Goal: Task Accomplishment & Management: Manage account settings

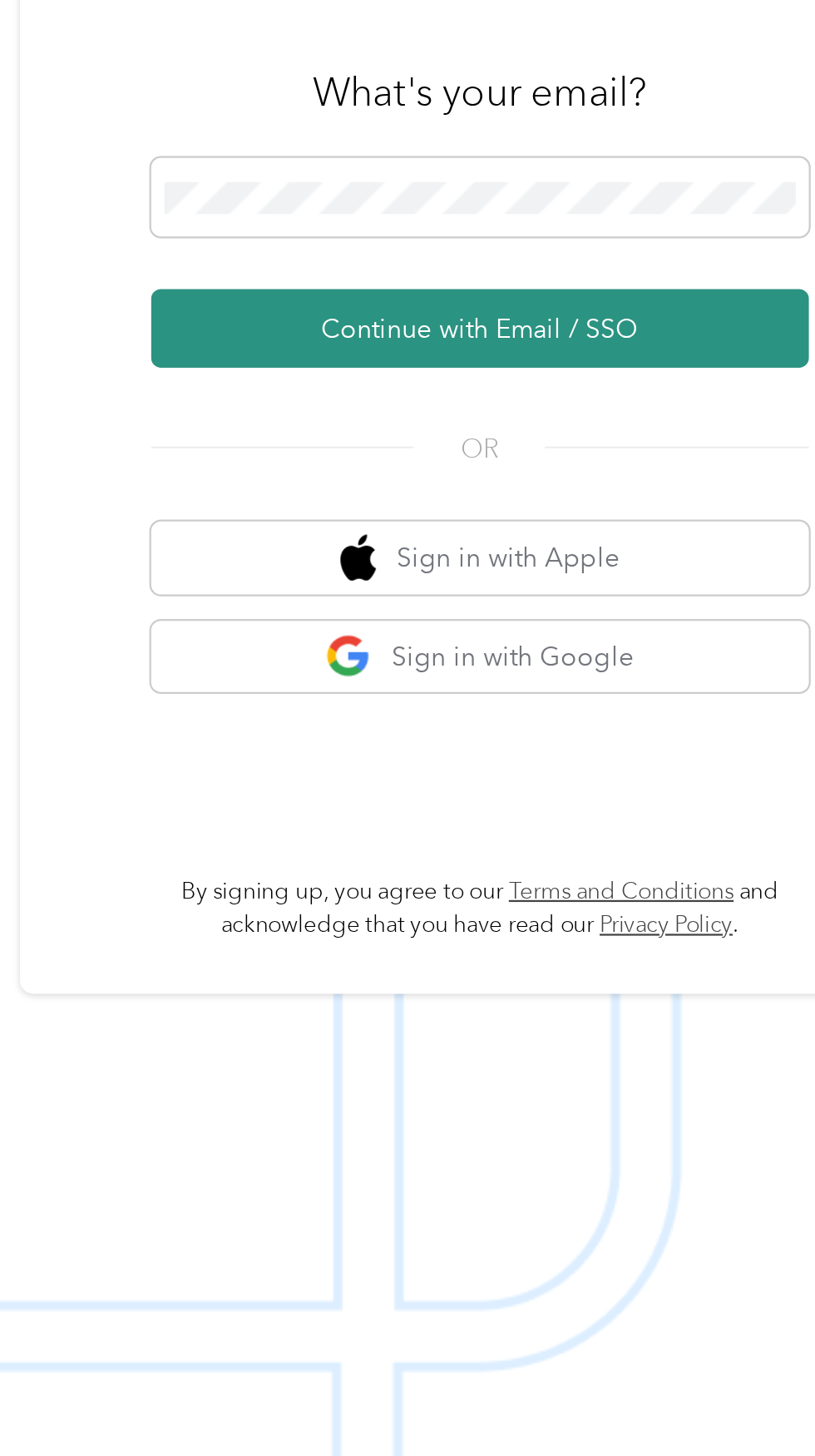
click at [673, 796] on button "Continue with Email / SSO" at bounding box center [602, 779] width 292 height 35
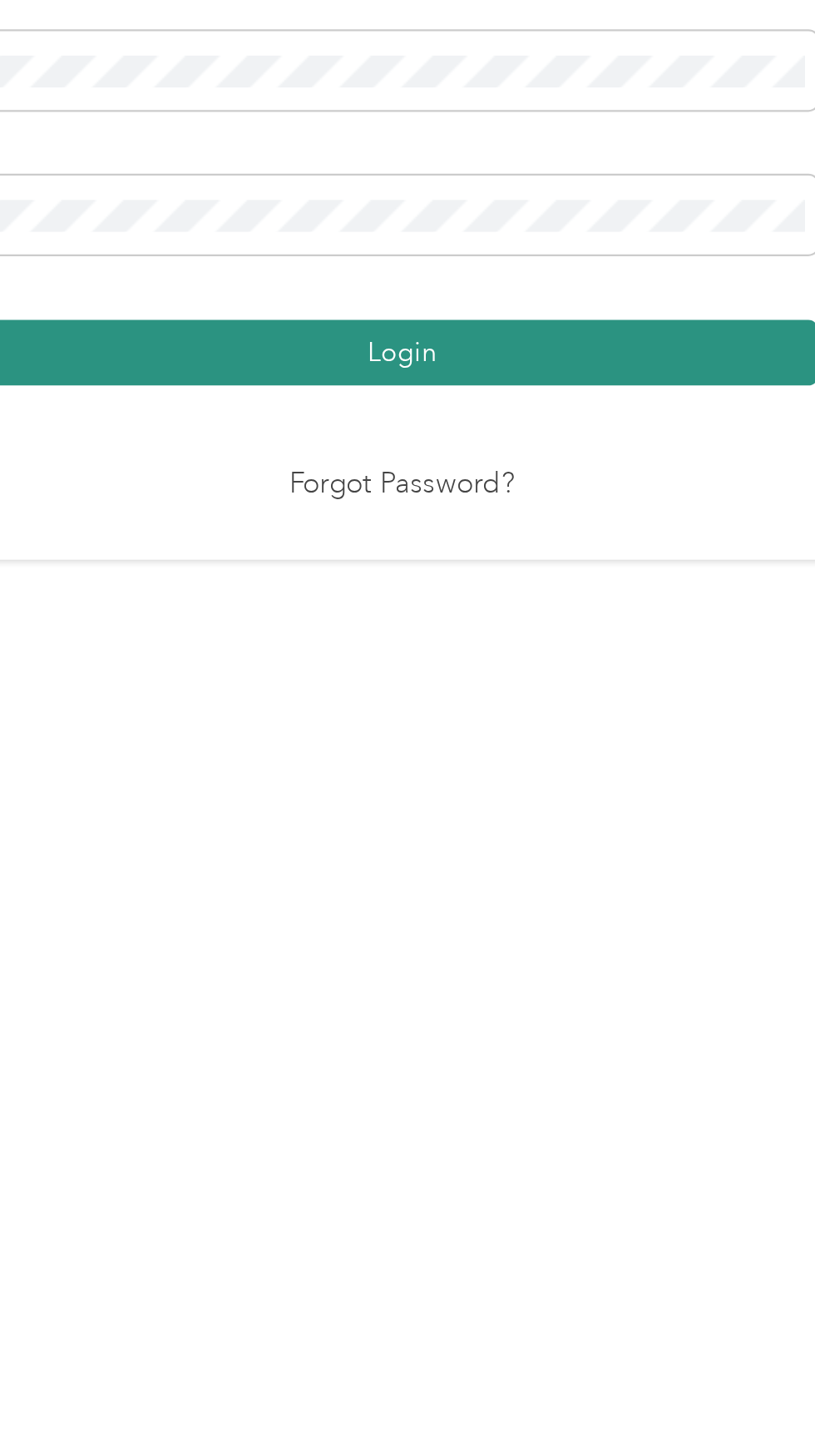
click at [499, 860] on button "Login" at bounding box center [403, 846] width 369 height 29
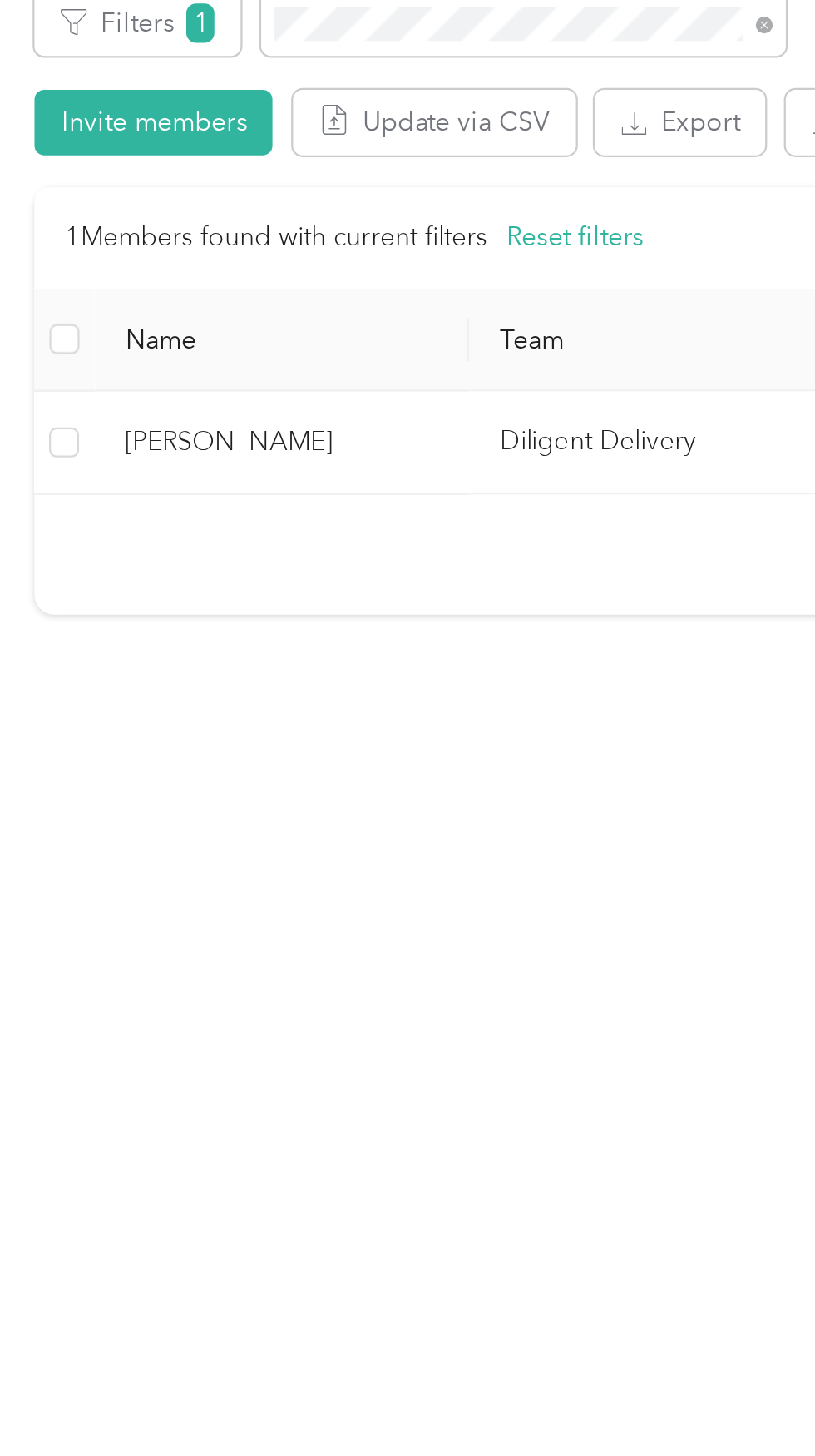
click at [140, 558] on span "[PERSON_NAME]" at bounding box center [180, 557] width 140 height 18
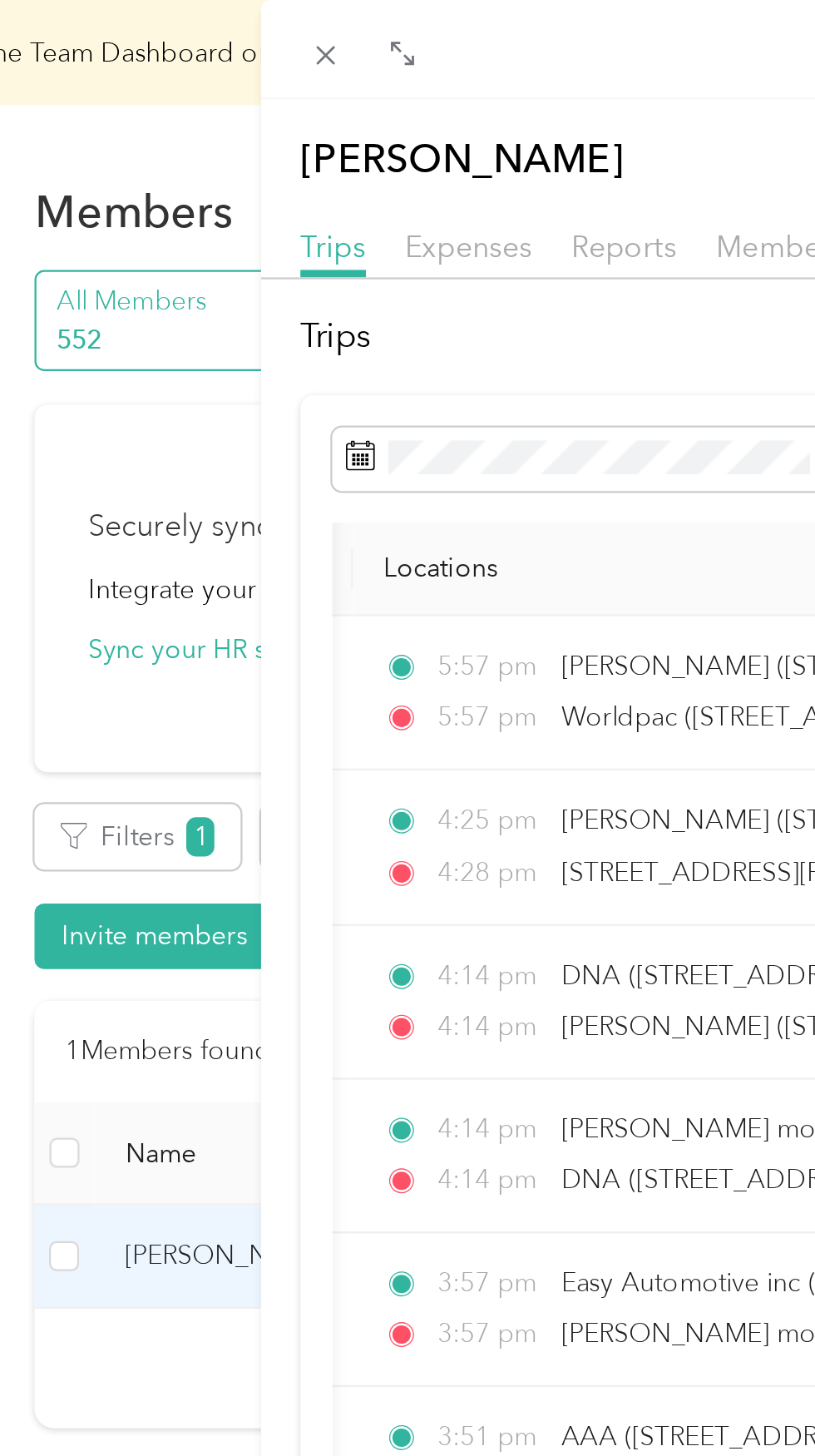
scroll to position [0, 402]
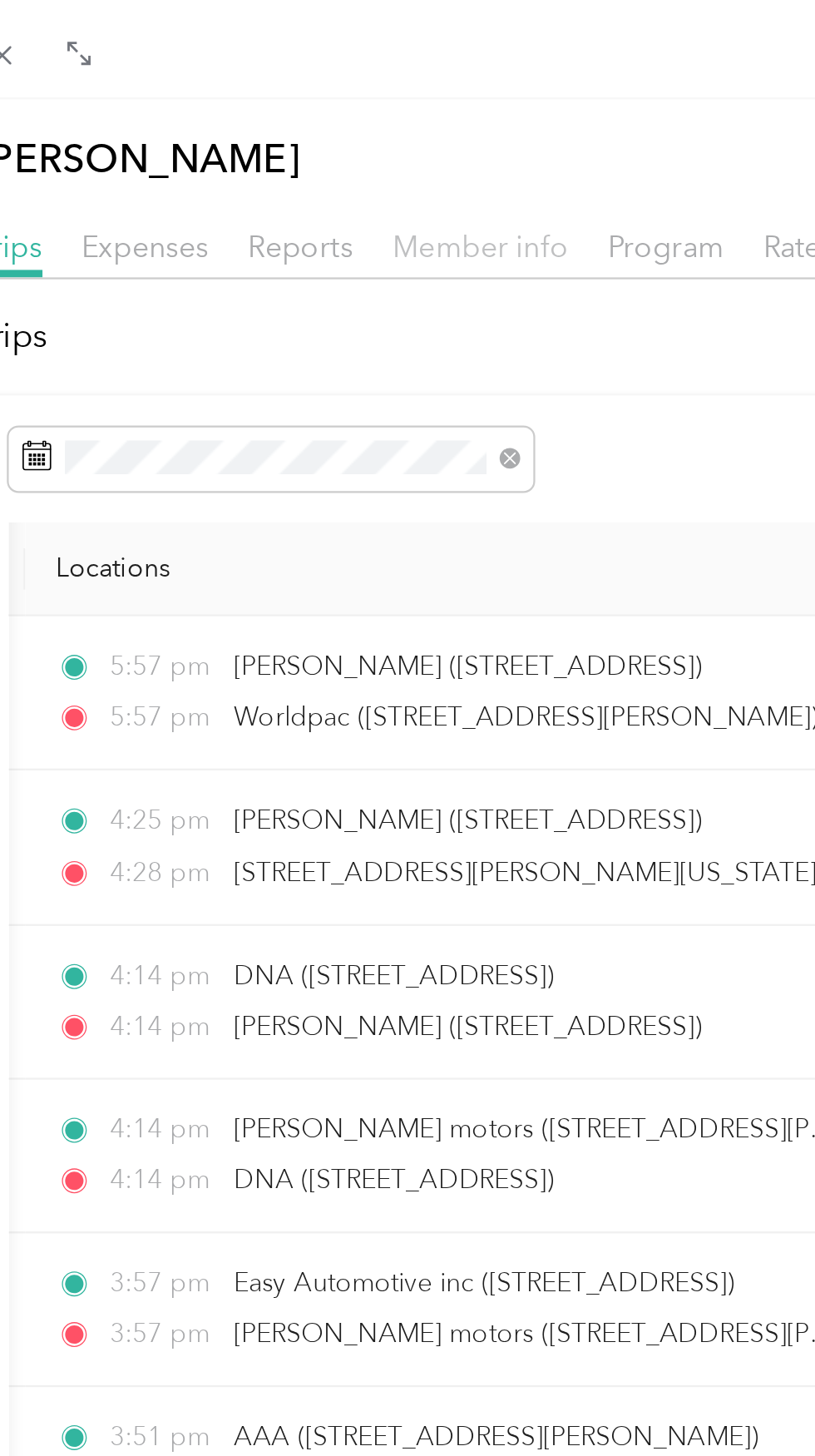
click at [432, 105] on span "Member info" at bounding box center [412, 109] width 78 height 15
